Goal: Transaction & Acquisition: Download file/media

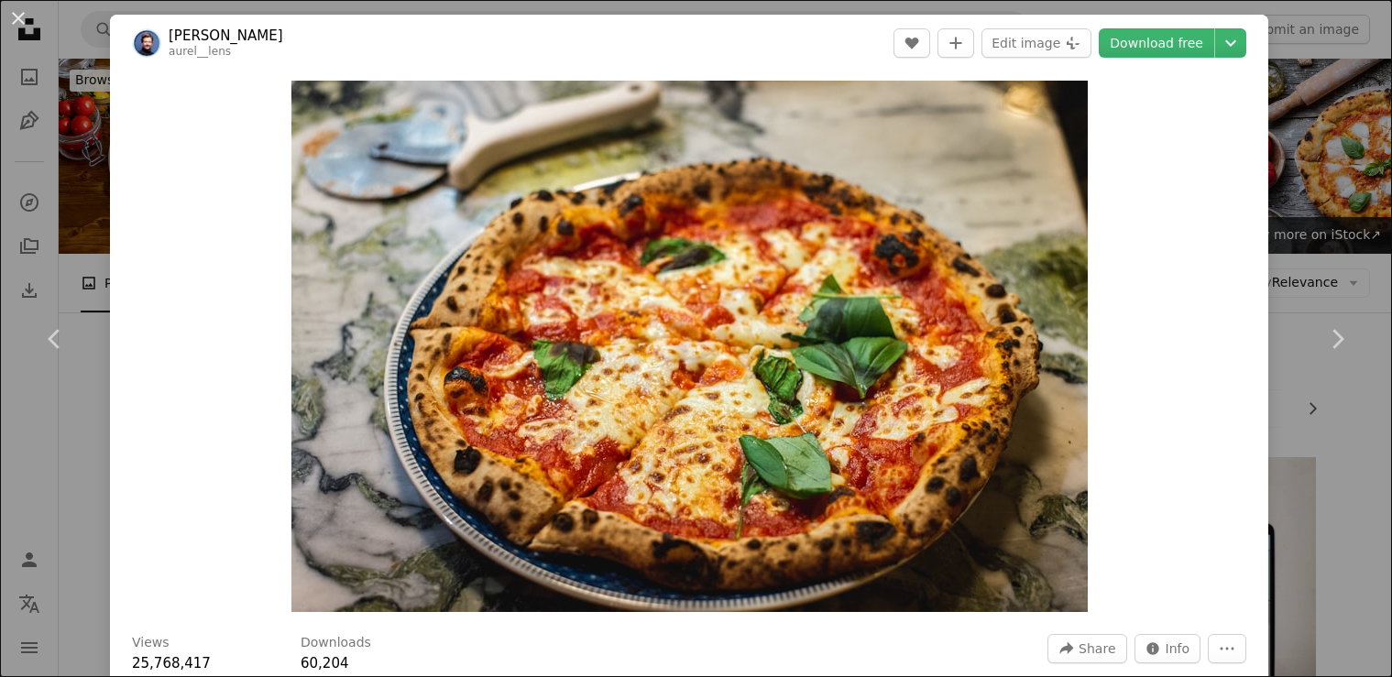
scroll to position [334, 0]
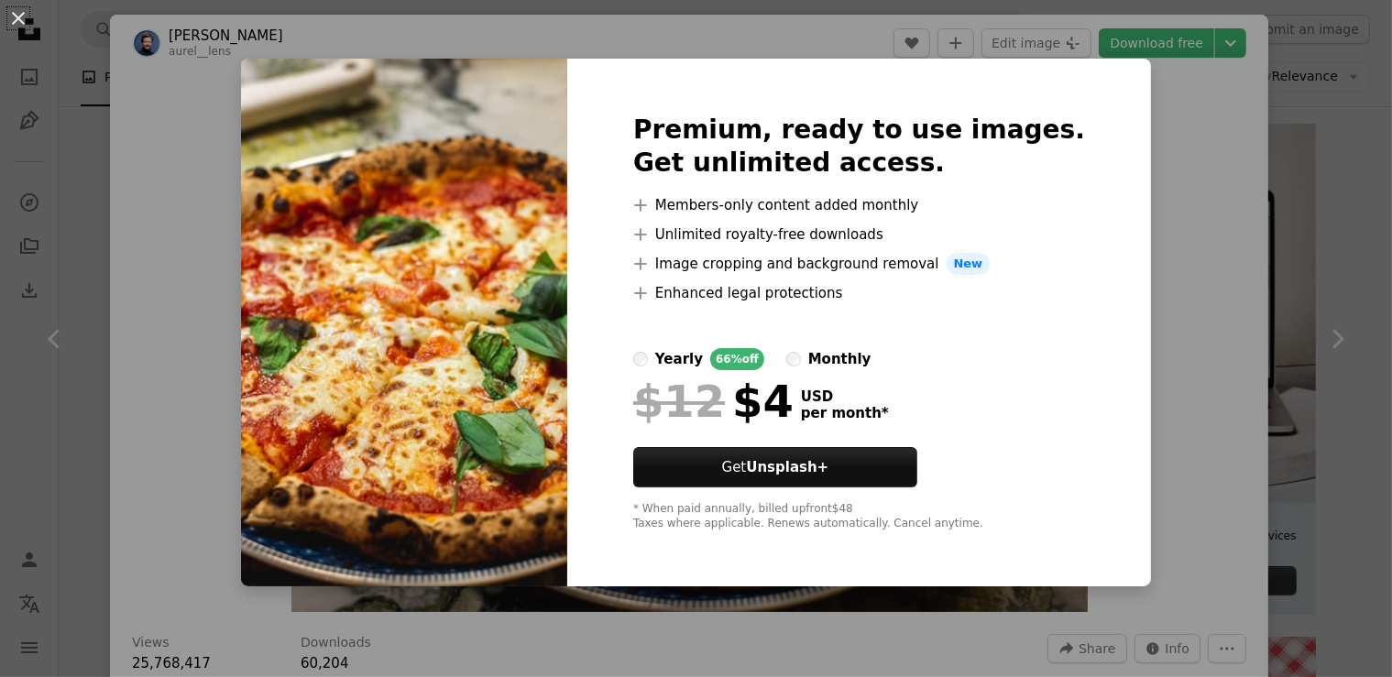
click at [1183, 267] on div "An X shape Premium, ready to use images. Get unlimited access. A plus sign Memb…" at bounding box center [696, 338] width 1392 height 677
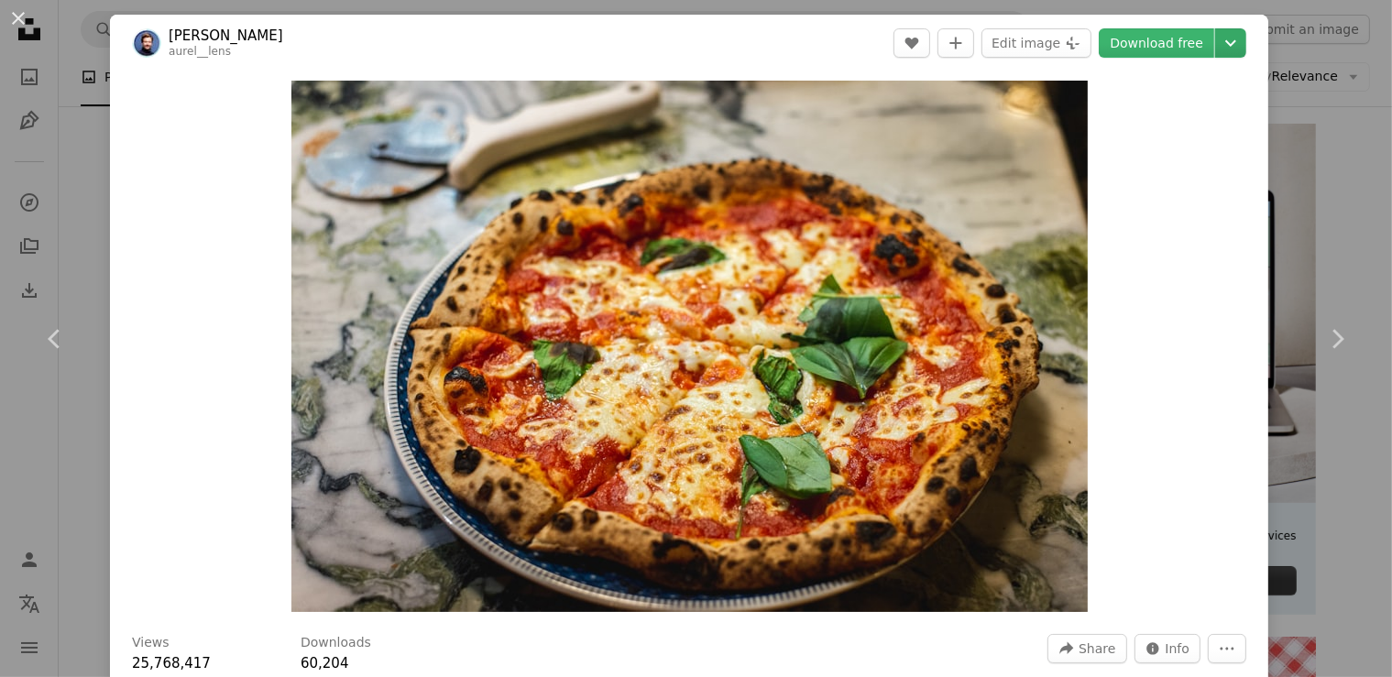
click at [1223, 39] on icon "Chevron down" at bounding box center [1230, 43] width 29 height 22
click at [1150, 47] on link "Download free" at bounding box center [1157, 42] width 116 height 29
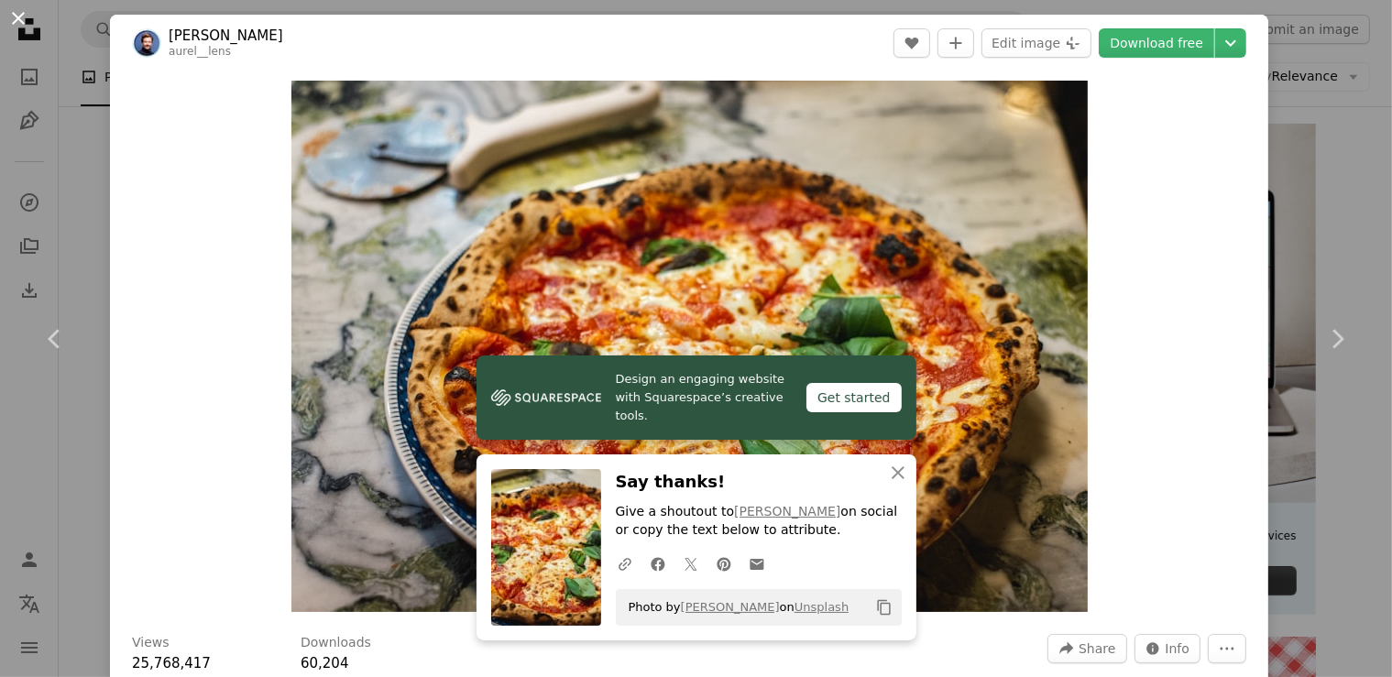
click at [21, 19] on button "An X shape" at bounding box center [18, 18] width 22 height 22
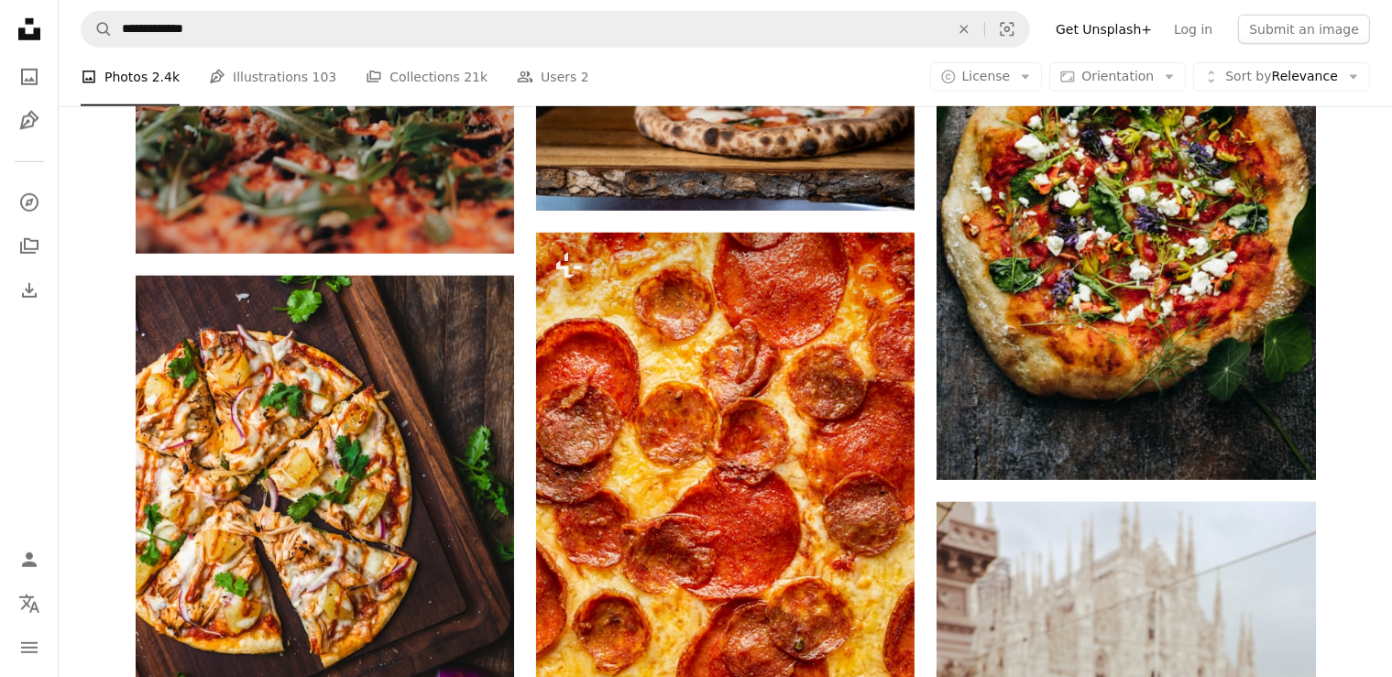
scroll to position [1349, 0]
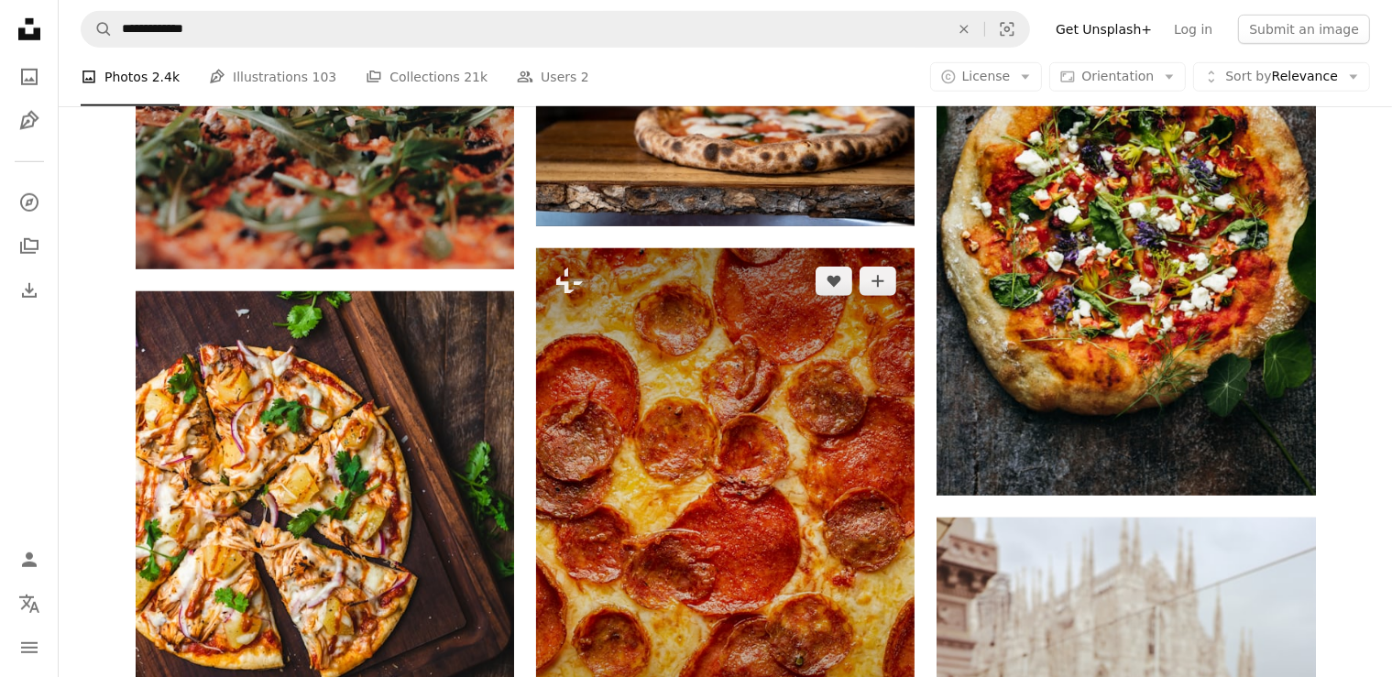
click at [755, 408] on img at bounding box center [725, 532] width 379 height 568
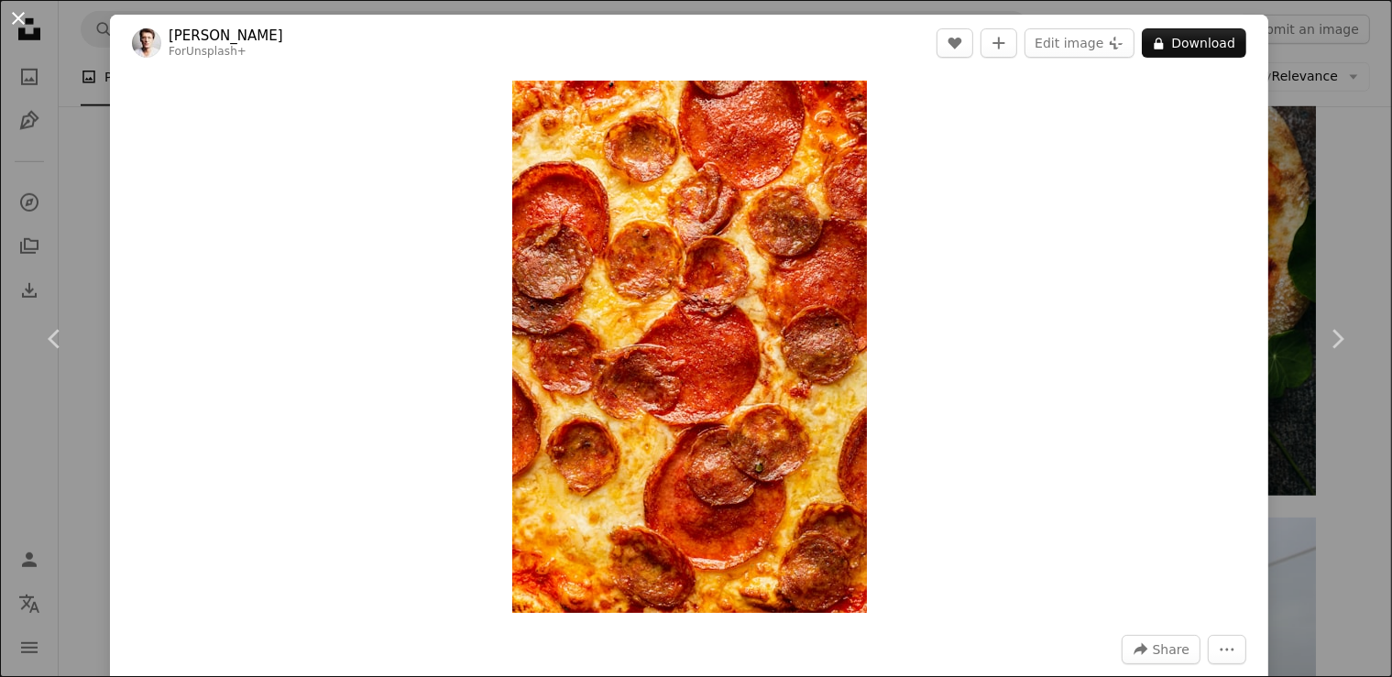
click at [16, 17] on button "An X shape" at bounding box center [18, 18] width 22 height 22
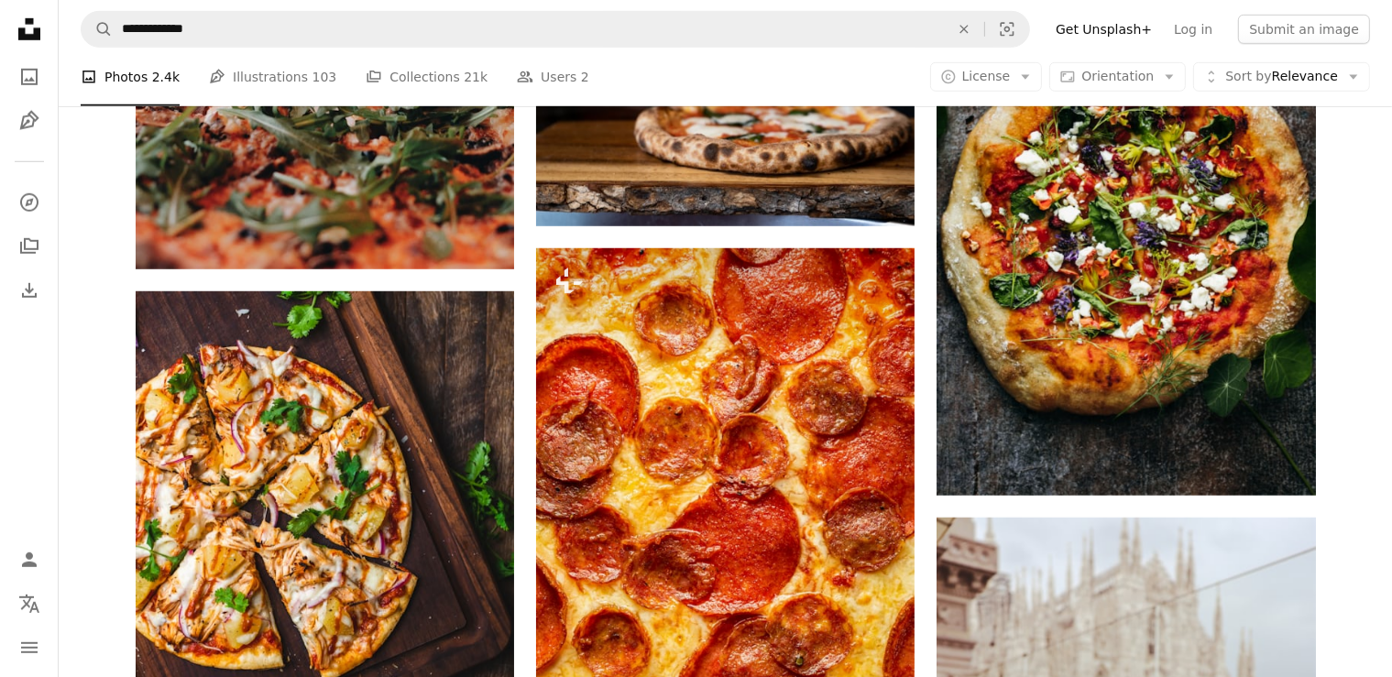
scroll to position [1349, 0]
drag, startPoint x: 1392, startPoint y: 258, endPoint x: 1401, endPoint y: 270, distance: 15.0
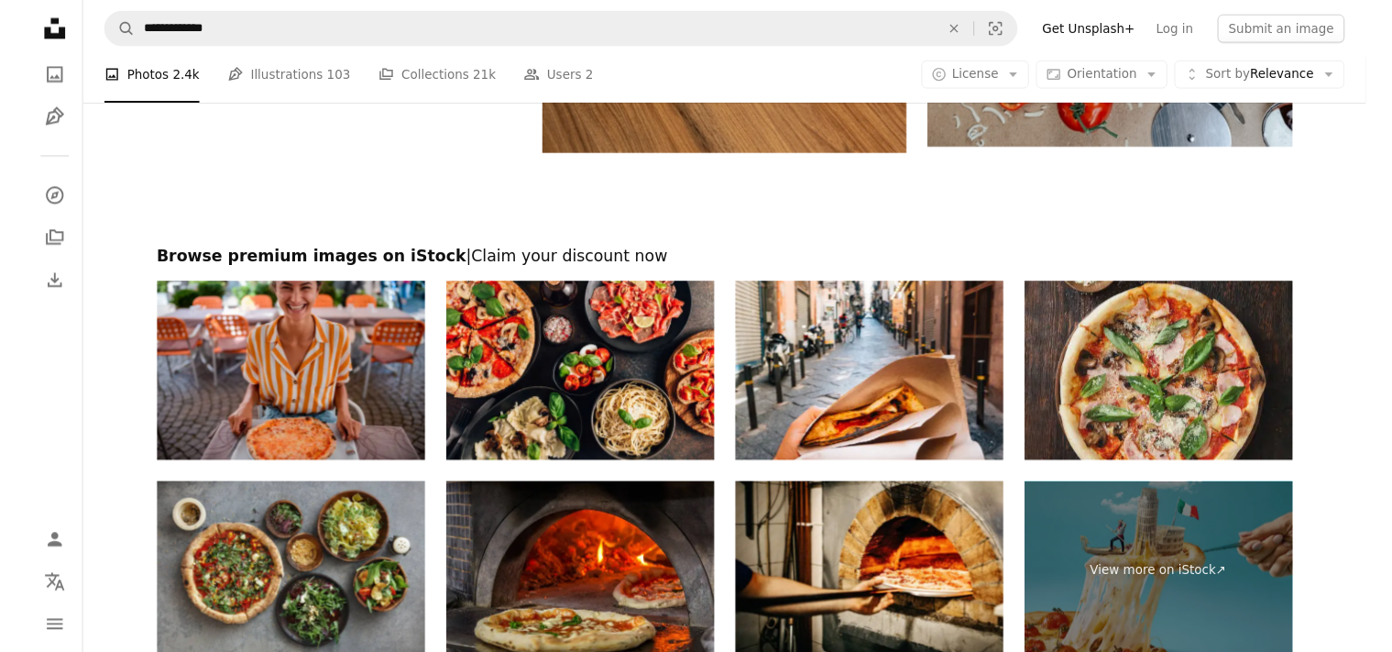
scroll to position [3816, 0]
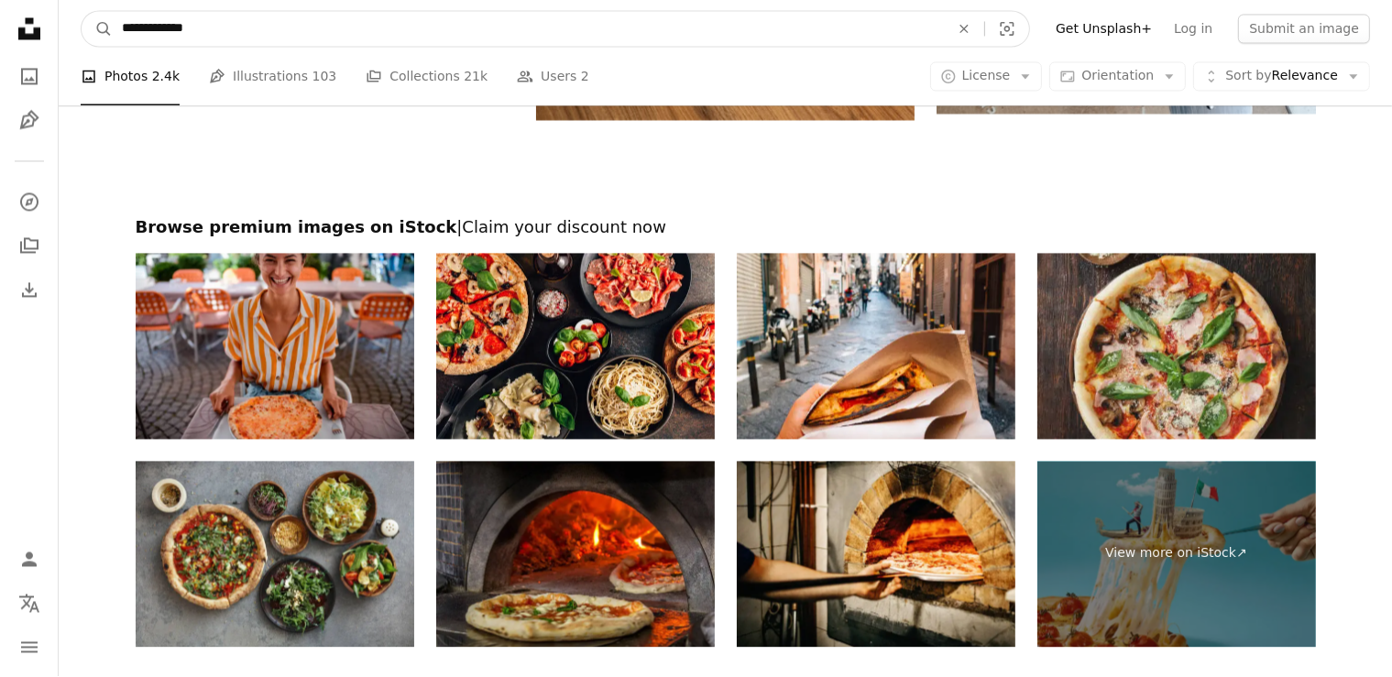
click at [829, 26] on input "**********" at bounding box center [528, 29] width 831 height 35
drag, startPoint x: 178, startPoint y: 31, endPoint x: 204, endPoint y: 31, distance: 26.6
click at [204, 31] on input "**********" at bounding box center [528, 29] width 831 height 35
drag, startPoint x: 204, startPoint y: 31, endPoint x: 105, endPoint y: 28, distance: 100.0
click at [113, 28] on input "**********" at bounding box center [528, 29] width 831 height 35
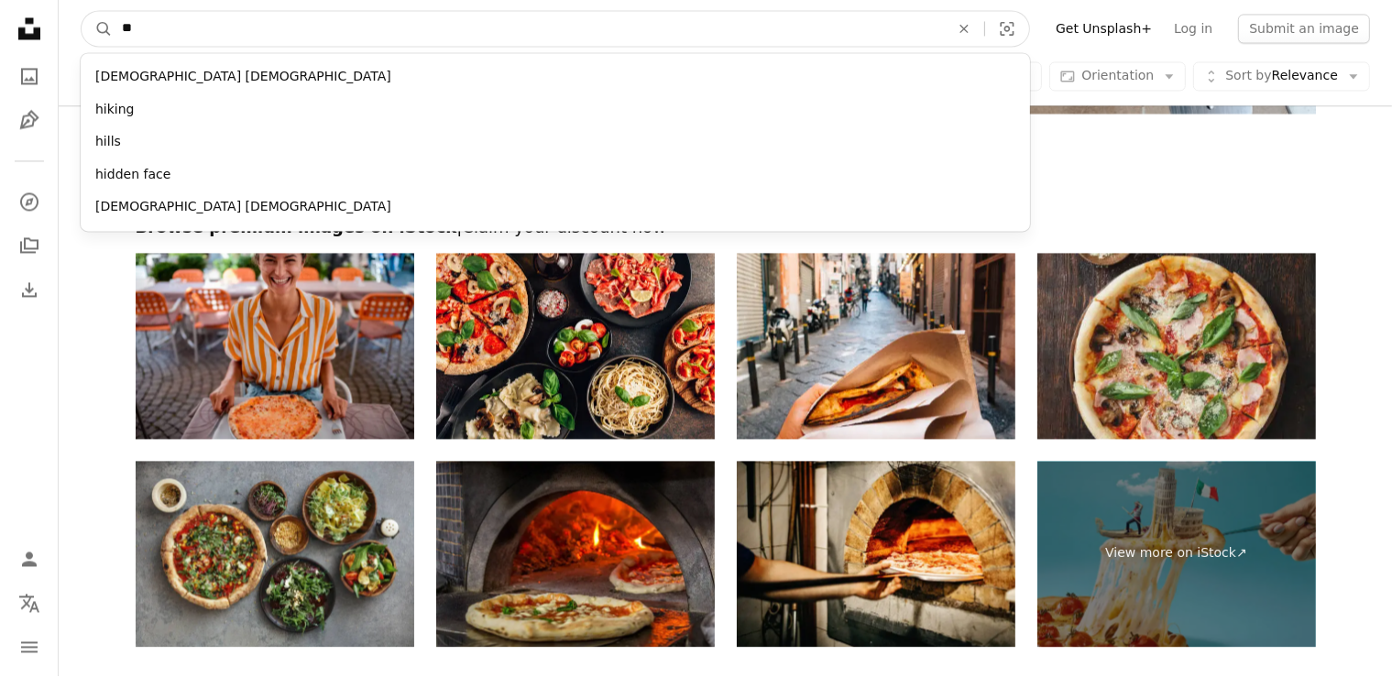
type input "*"
